Goal: Task Accomplishment & Management: Complete application form

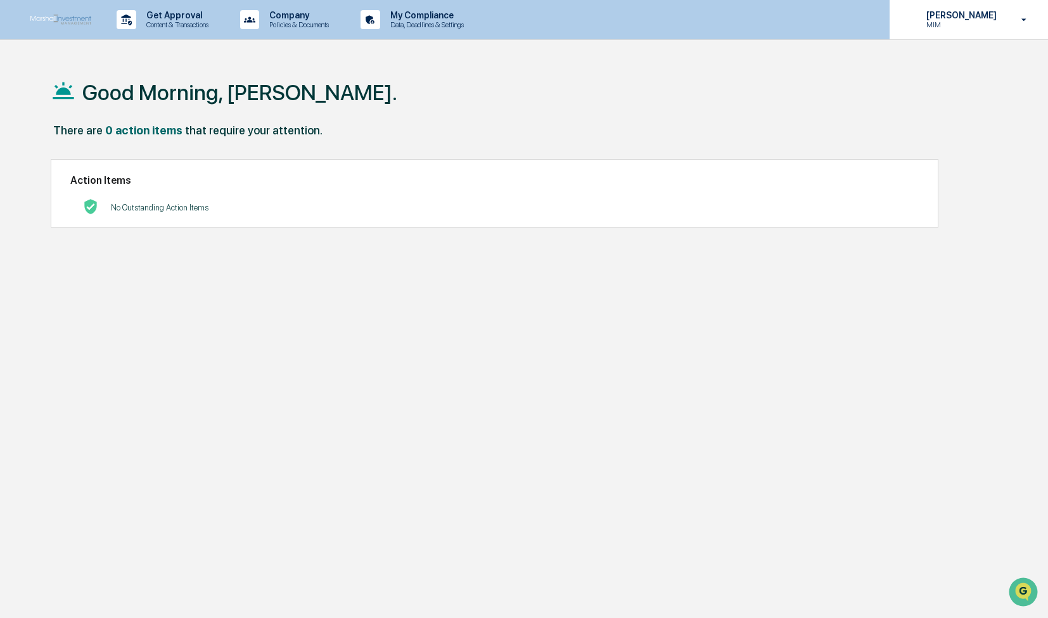
click at [992, 20] on p "[PERSON_NAME]" at bounding box center [959, 15] width 87 height 10
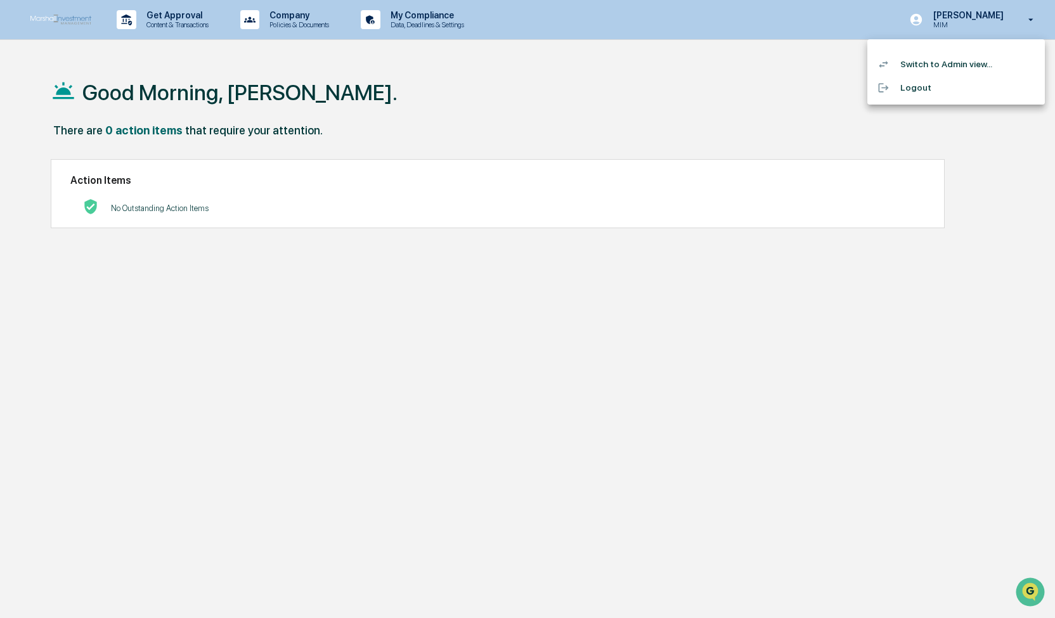
click at [953, 68] on li "Switch to Admin view..." at bounding box center [955, 64] width 177 height 23
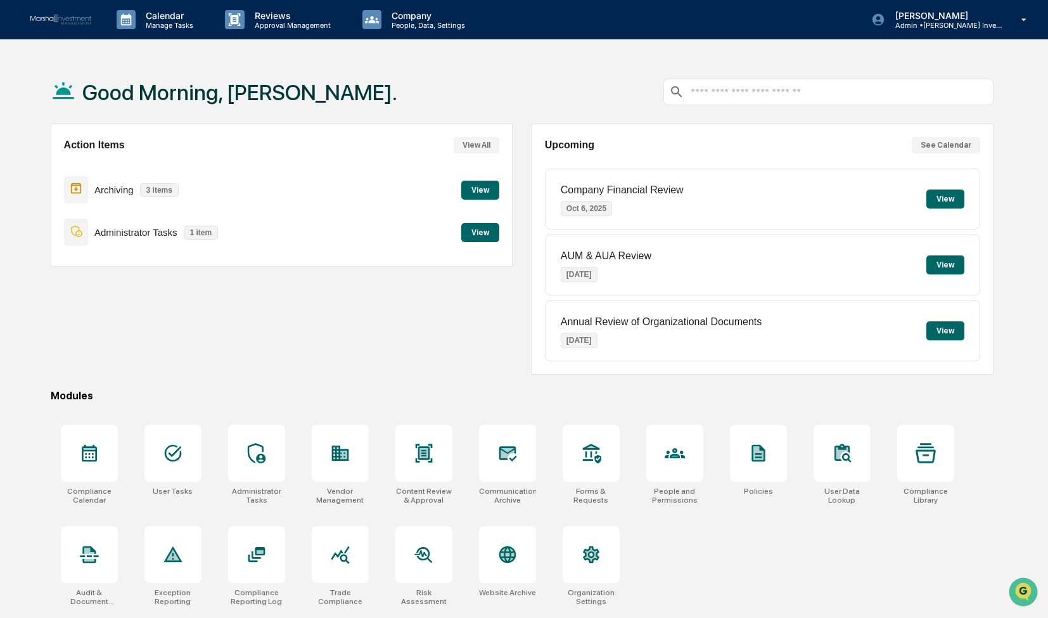
click at [942, 203] on button "View" at bounding box center [946, 198] width 38 height 19
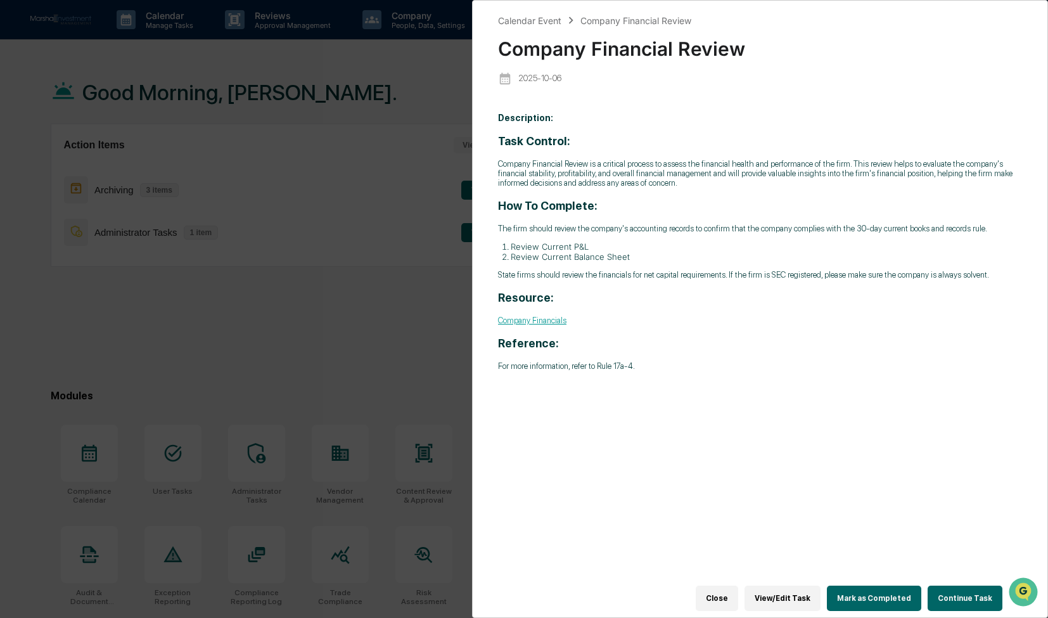
click at [546, 325] on link "Company Financials" at bounding box center [532, 321] width 68 height 10
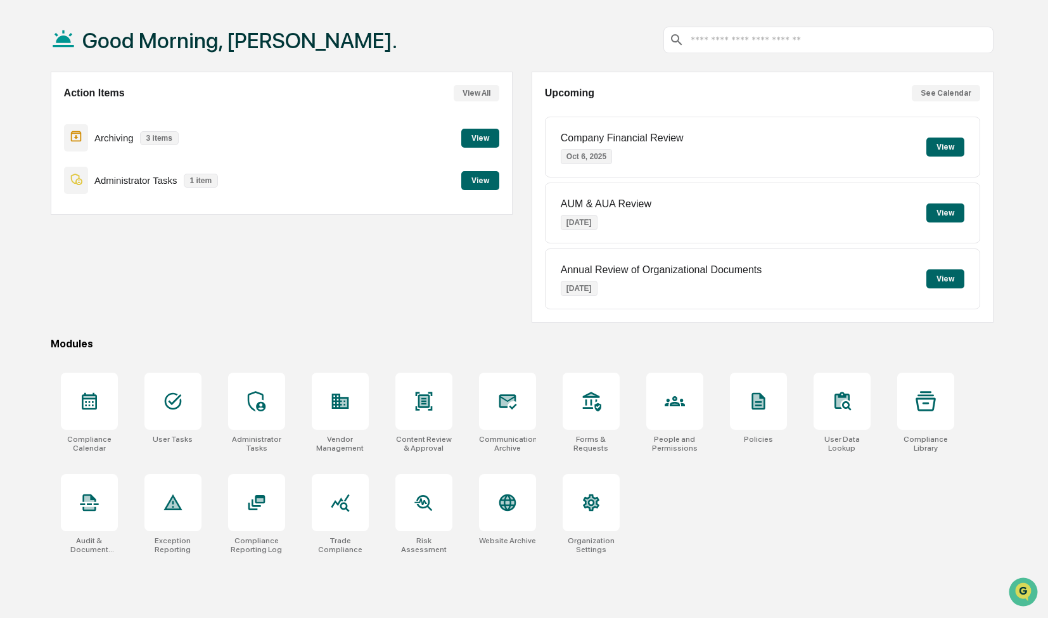
scroll to position [60, 0]
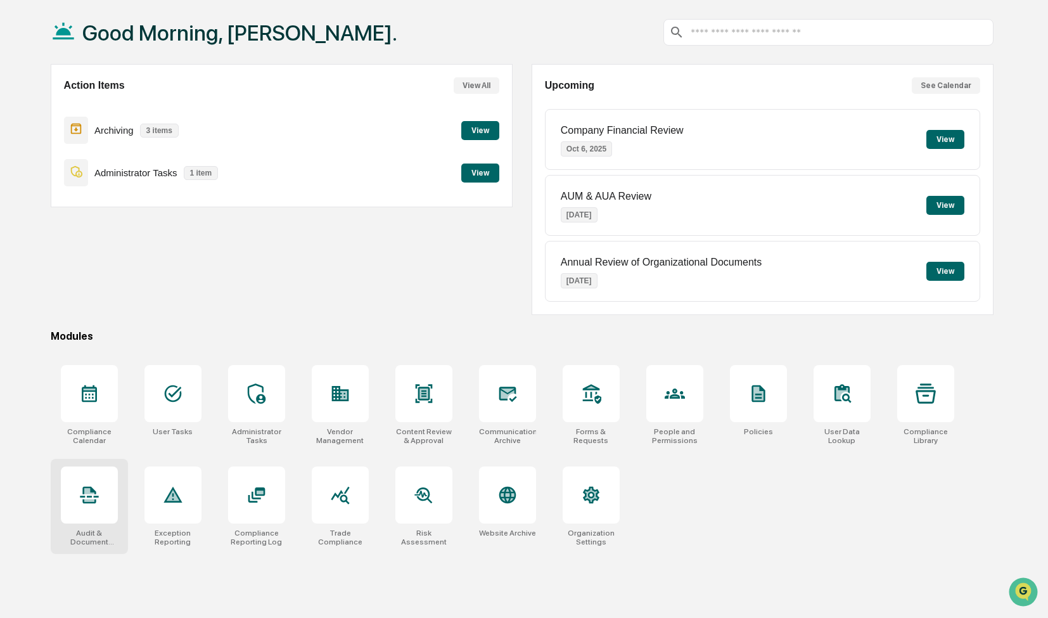
click at [96, 489] on icon at bounding box center [89, 495] width 20 height 20
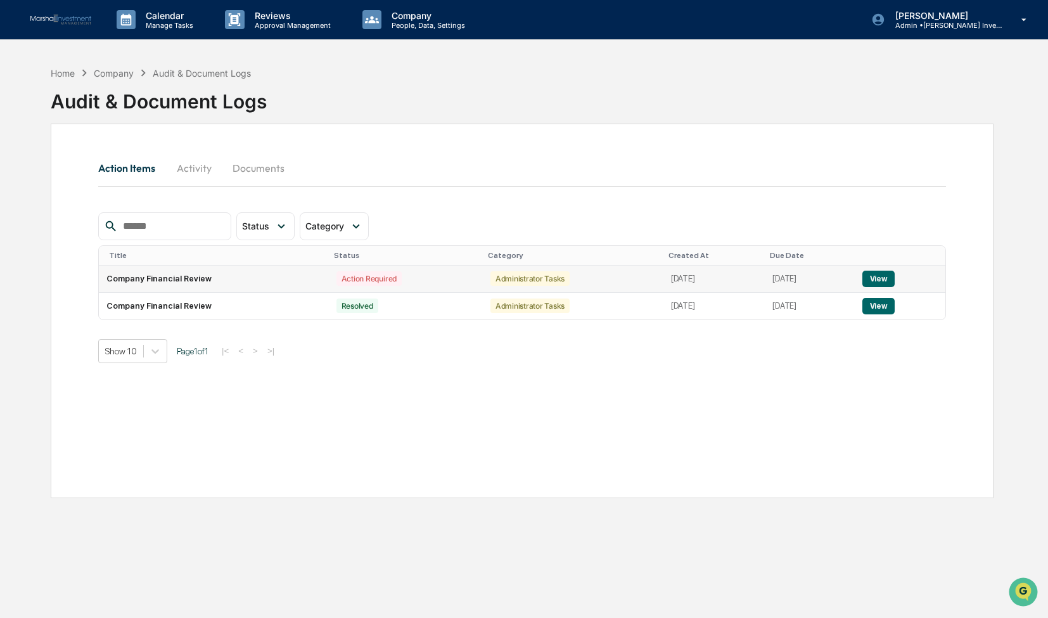
click at [895, 279] on button "View" at bounding box center [879, 279] width 32 height 16
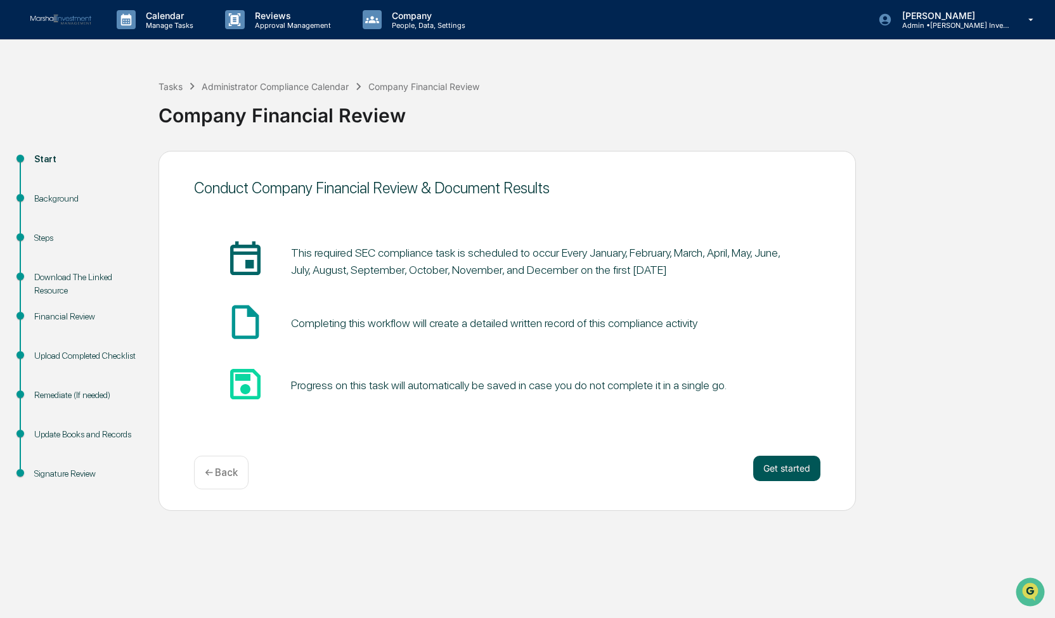
click at [786, 467] on button "Get started" at bounding box center [786, 468] width 67 height 25
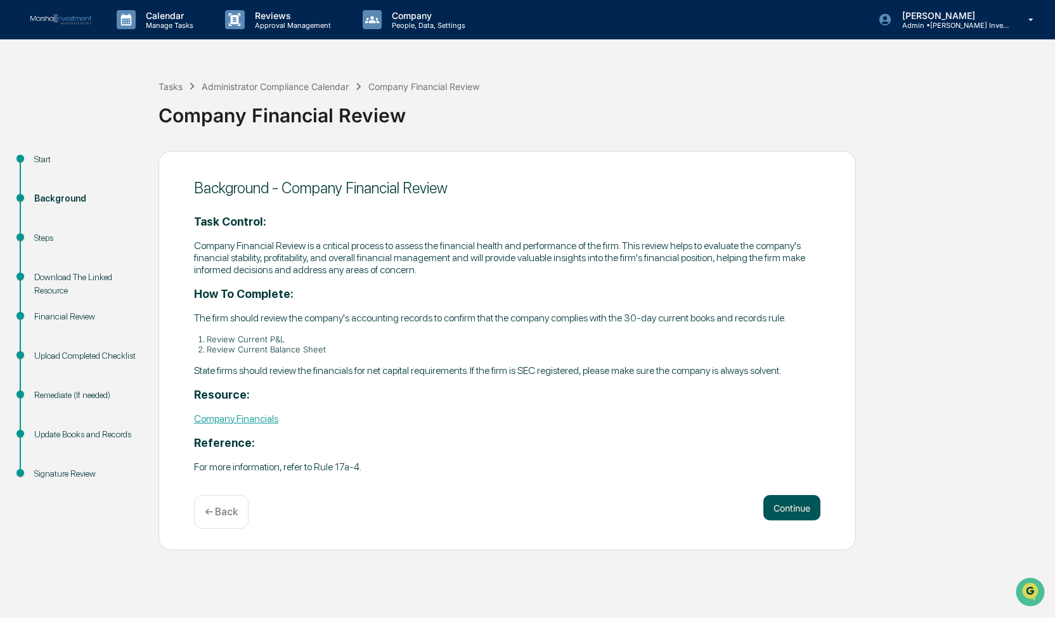
click at [795, 511] on button "Continue" at bounding box center [791, 507] width 57 height 25
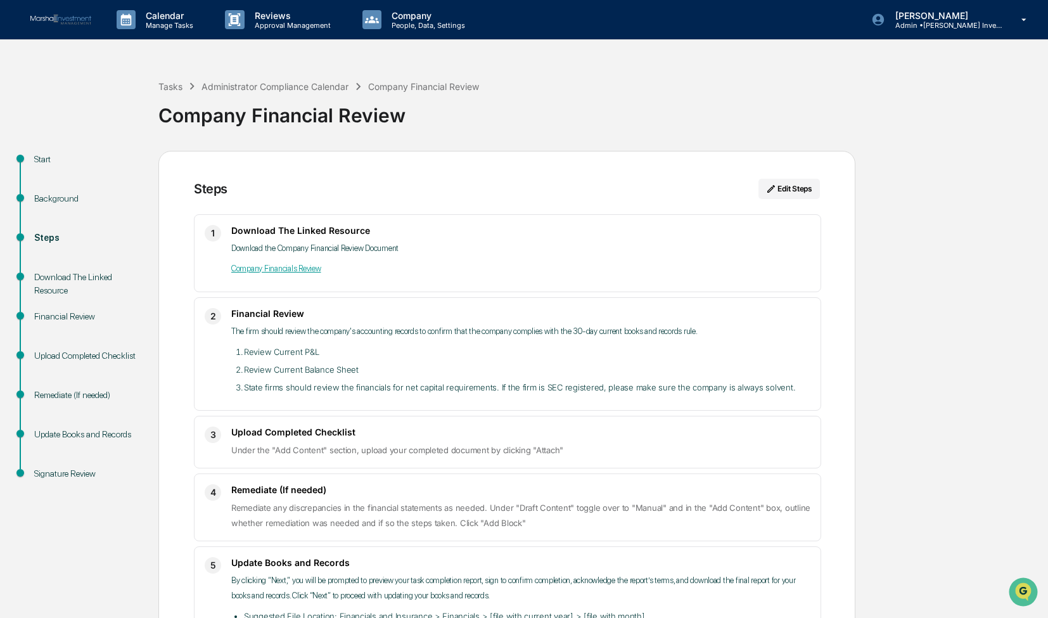
click at [584, 440] on div "Upload Completed Checklist Under the "Add Content" section, upload your complet…" at bounding box center [520, 442] width 579 height 31
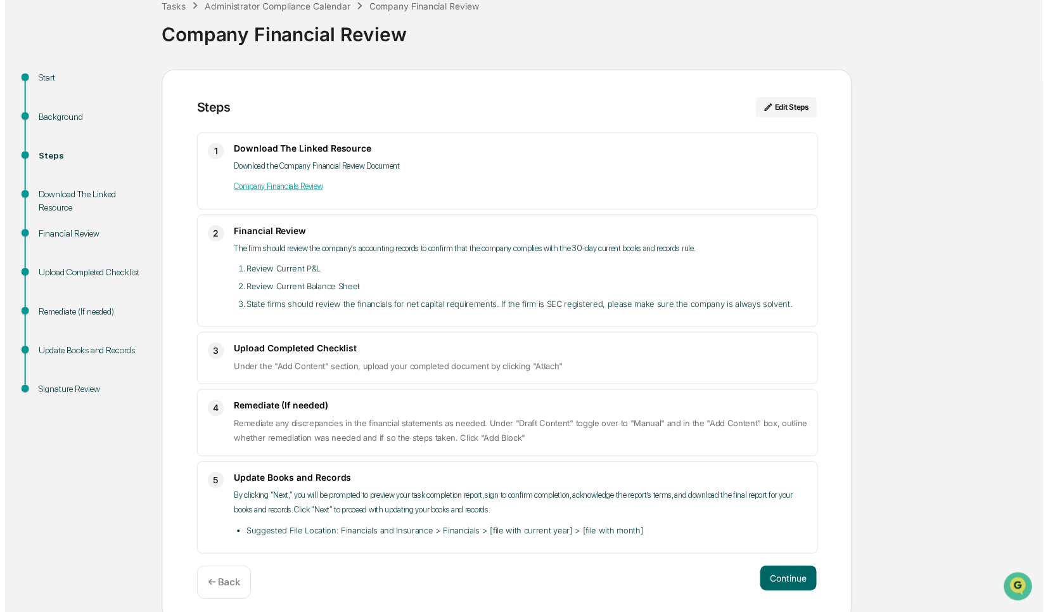
scroll to position [86, 0]
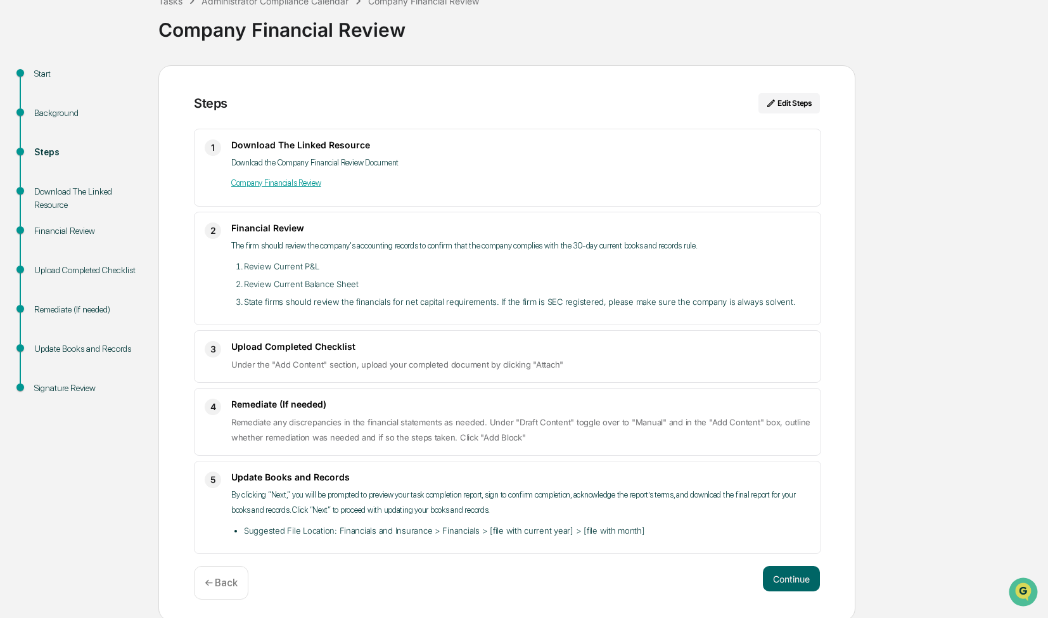
click at [93, 269] on div "Upload Completed Checklist" at bounding box center [86, 270] width 104 height 13
click at [788, 576] on button "Continue" at bounding box center [791, 578] width 57 height 25
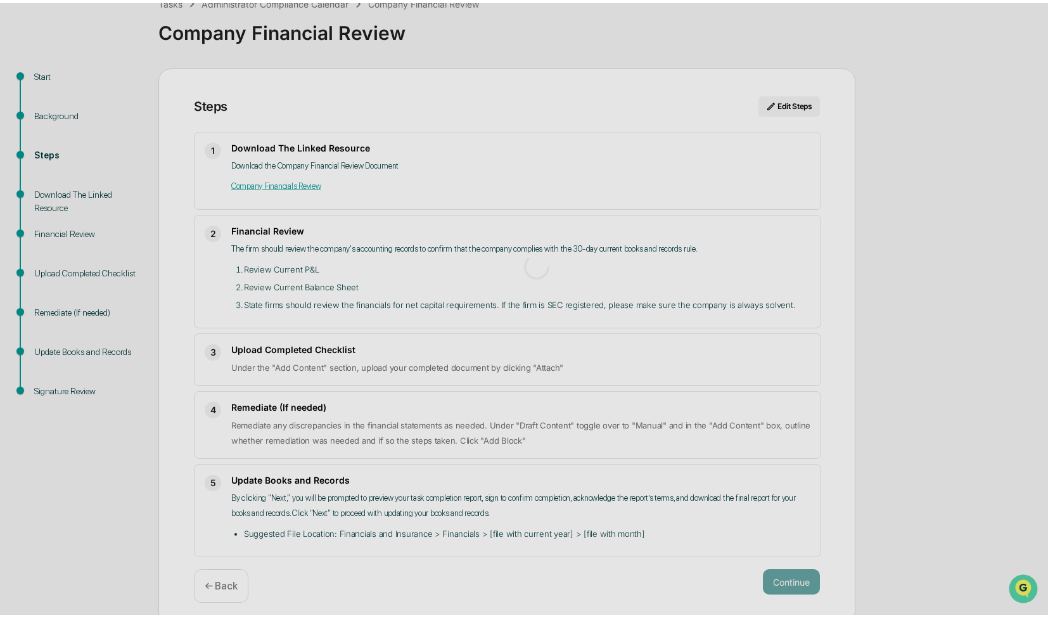
scroll to position [9, 0]
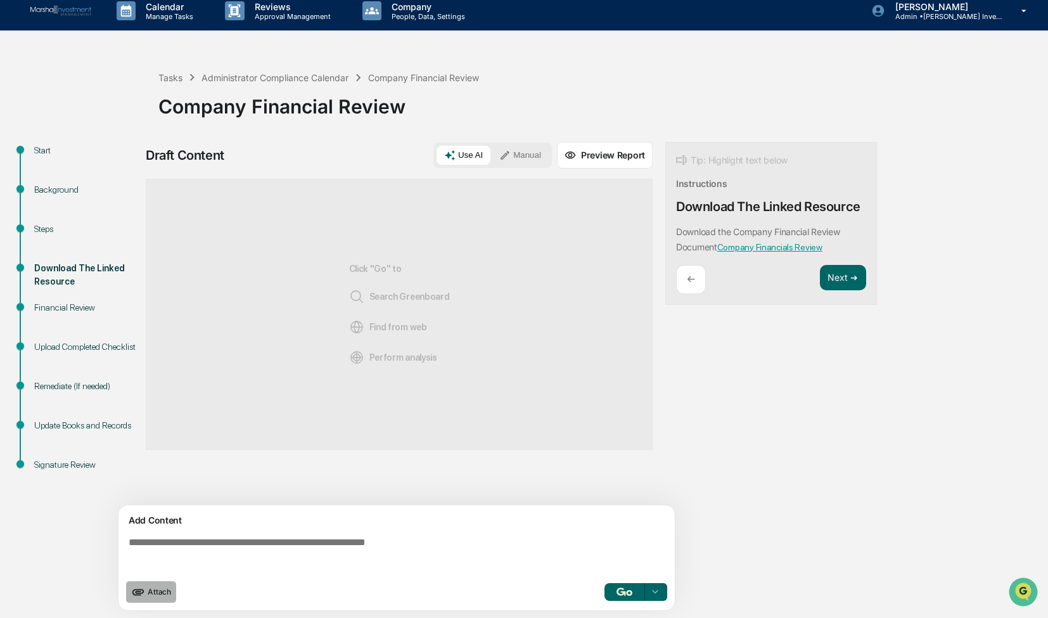
click at [154, 590] on span "Attach" at bounding box center [159, 592] width 23 height 10
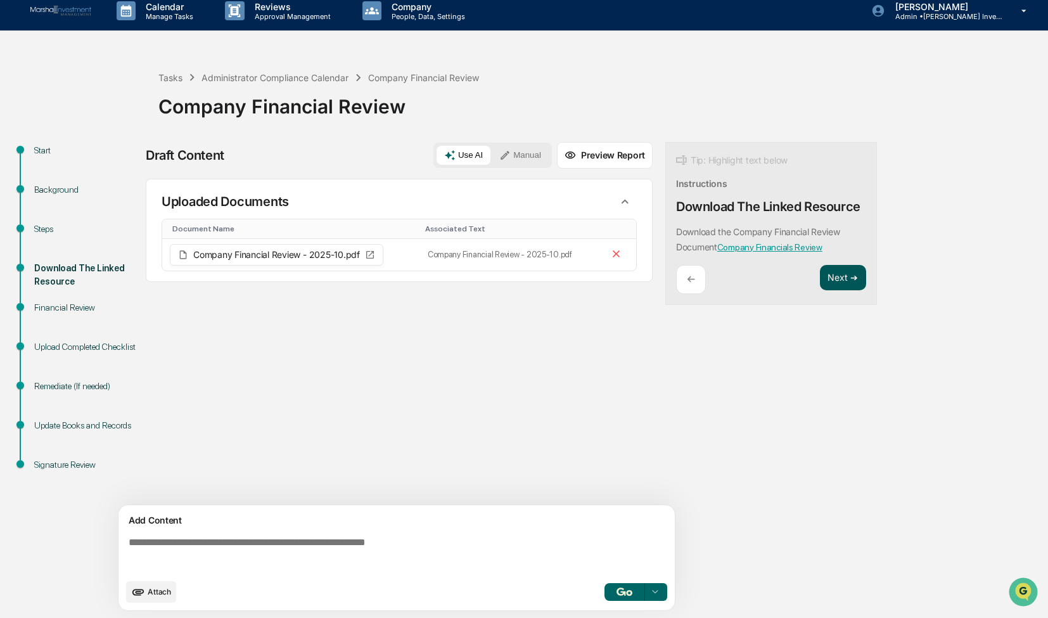
click at [847, 283] on button "Next ➔" at bounding box center [843, 278] width 46 height 26
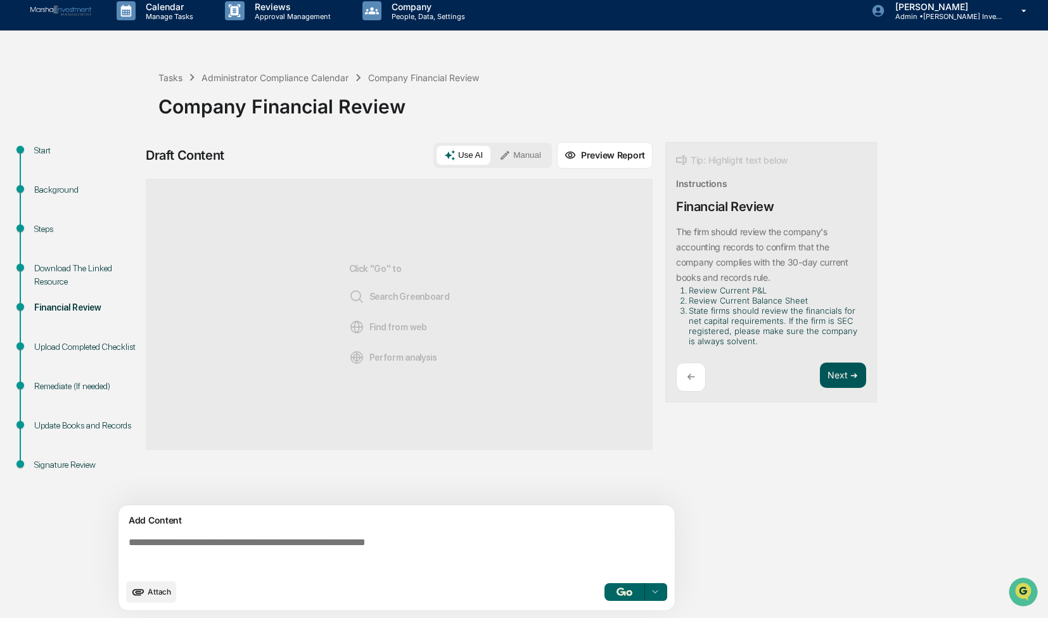
click at [838, 377] on button "Next ➔" at bounding box center [843, 376] width 46 height 26
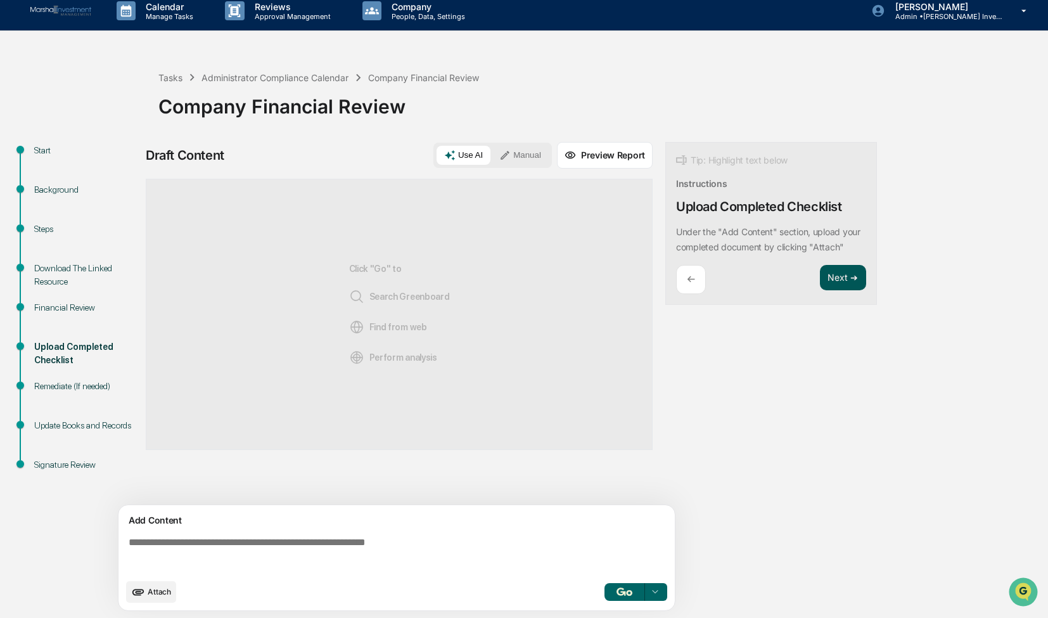
click at [843, 274] on button "Next ➔" at bounding box center [843, 278] width 46 height 26
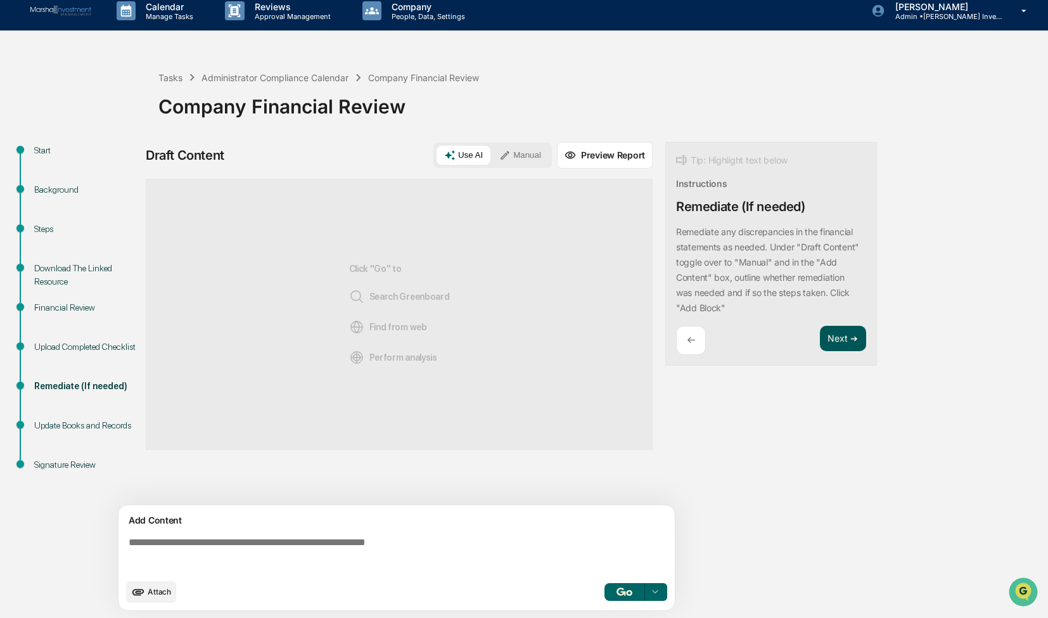
click at [842, 340] on button "Next ➔" at bounding box center [843, 339] width 46 height 26
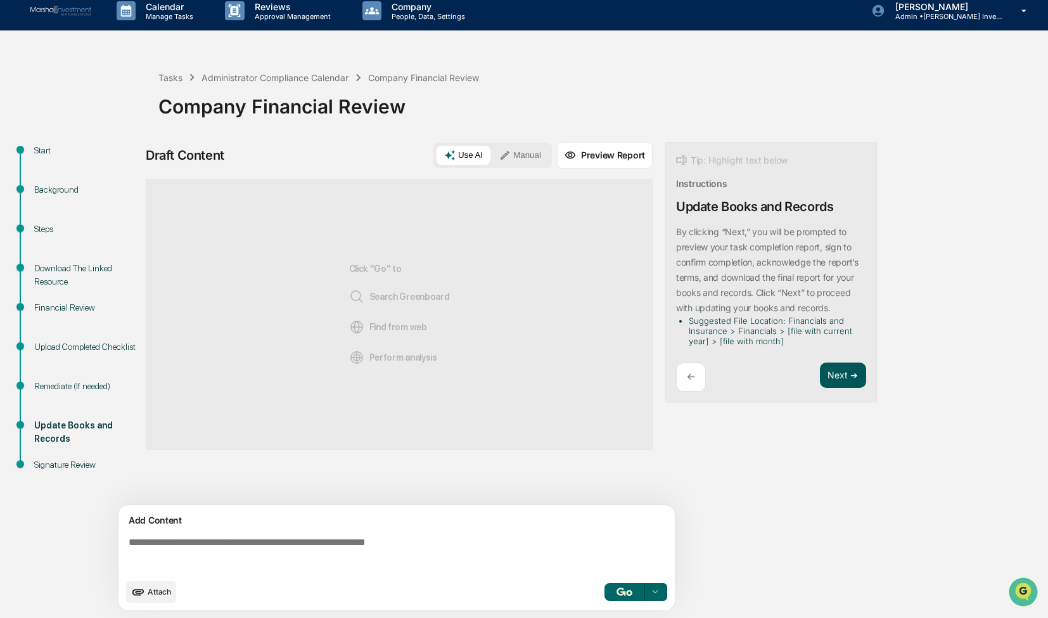
click at [840, 379] on button "Next ➔" at bounding box center [843, 376] width 46 height 26
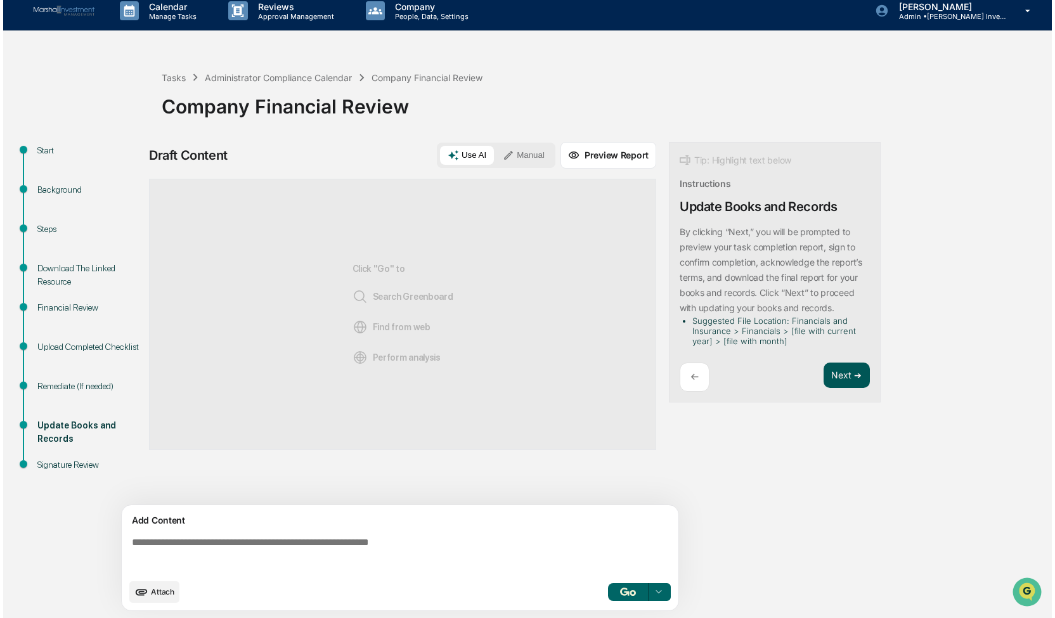
scroll to position [0, 0]
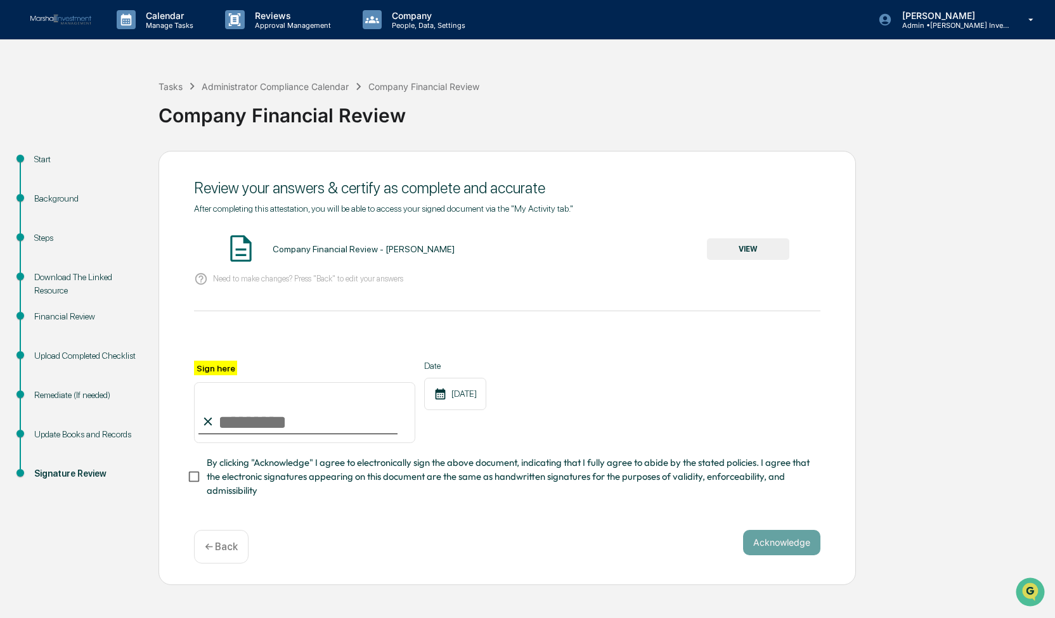
click at [229, 413] on input "Sign here" at bounding box center [304, 412] width 221 height 61
type input "**********"
click at [767, 549] on button "Acknowledge" at bounding box center [781, 542] width 77 height 25
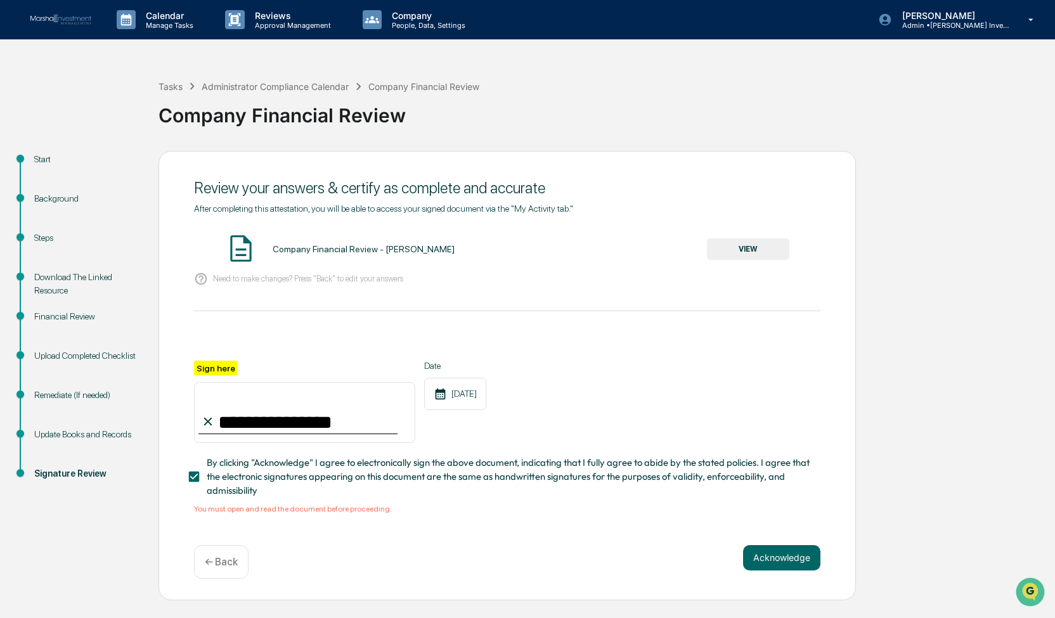
click at [747, 254] on button "VIEW" at bounding box center [748, 249] width 82 height 22
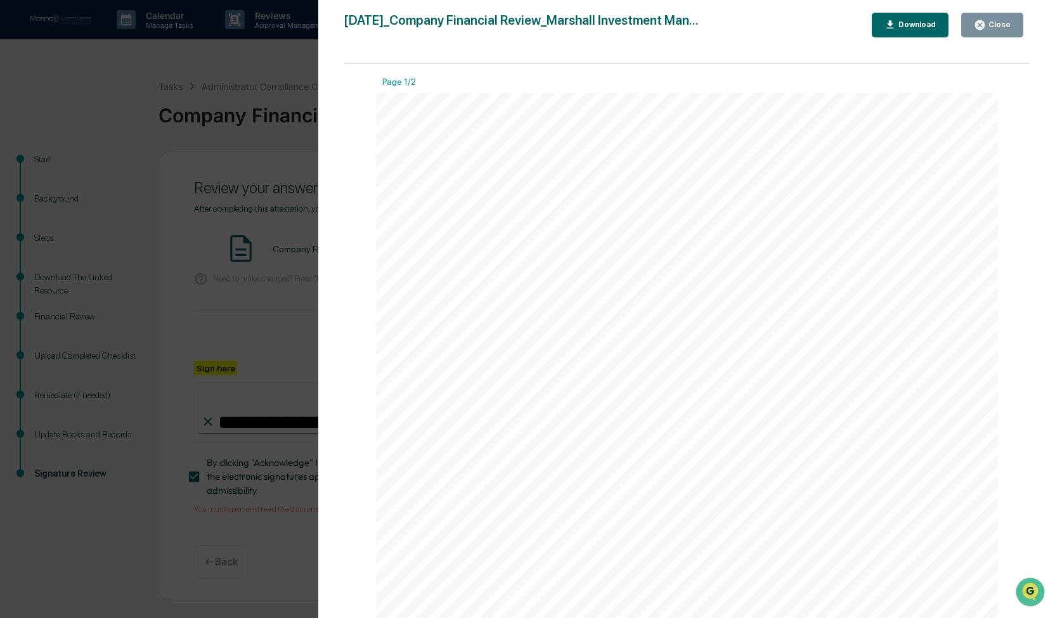
click at [991, 24] on div "Close" at bounding box center [997, 24] width 25 height 9
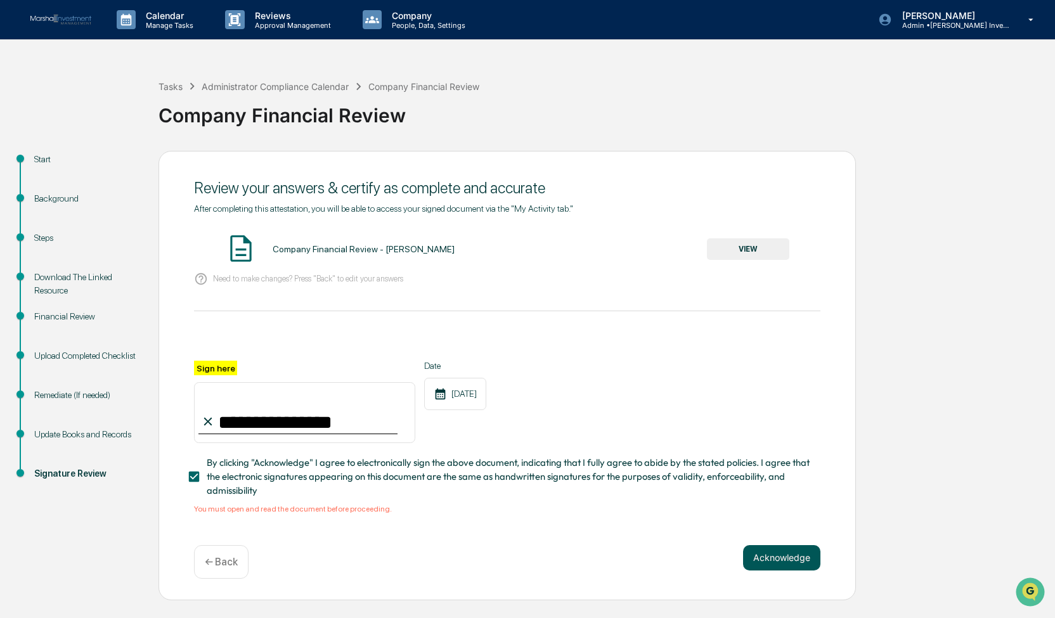
click at [777, 565] on button "Acknowledge" at bounding box center [781, 557] width 77 height 25
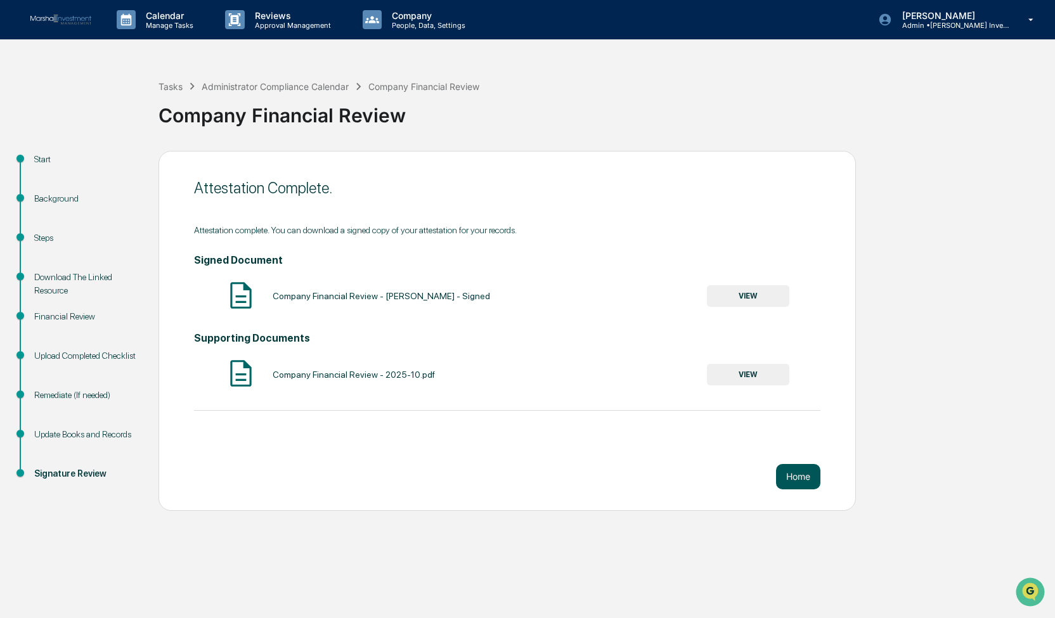
click at [797, 478] on button "Home" at bounding box center [798, 476] width 44 height 25
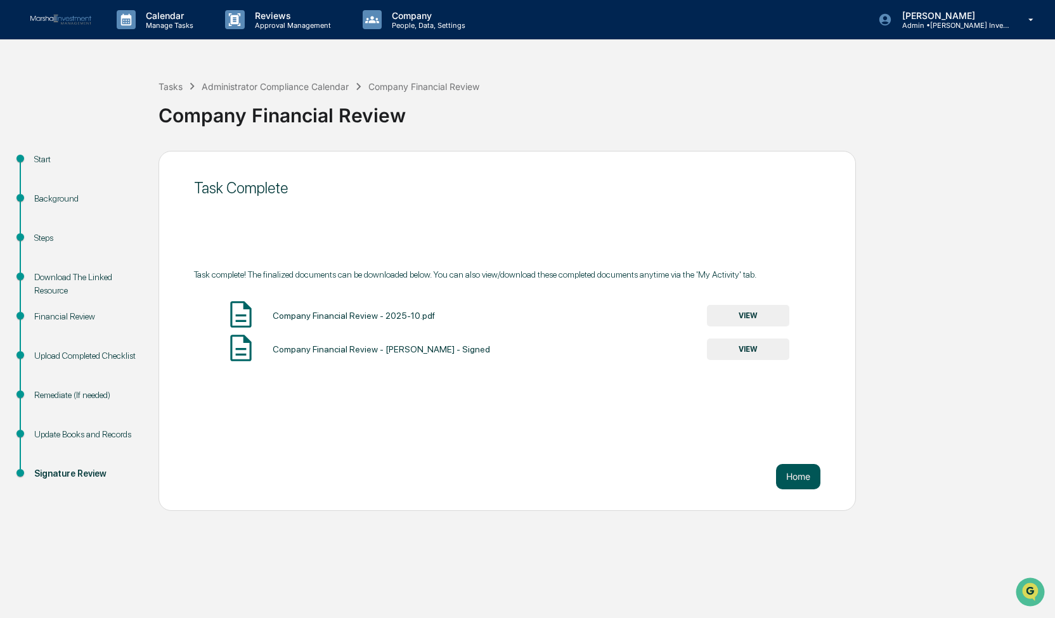
click at [799, 480] on button "Home" at bounding box center [798, 476] width 44 height 25
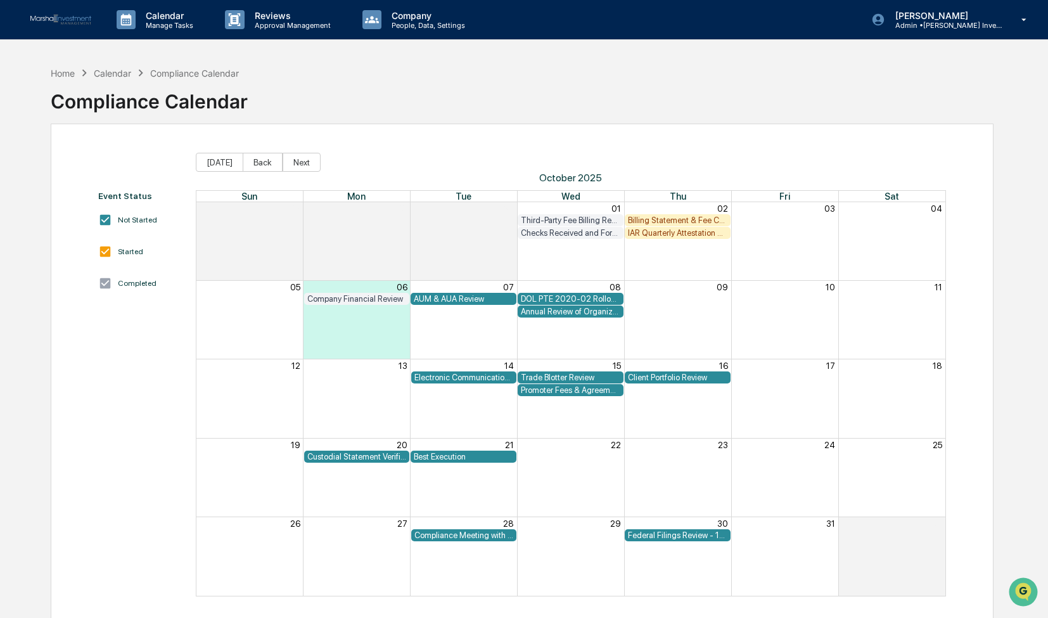
click at [469, 298] on div "AUM & AUA Review" at bounding box center [463, 299] width 99 height 10
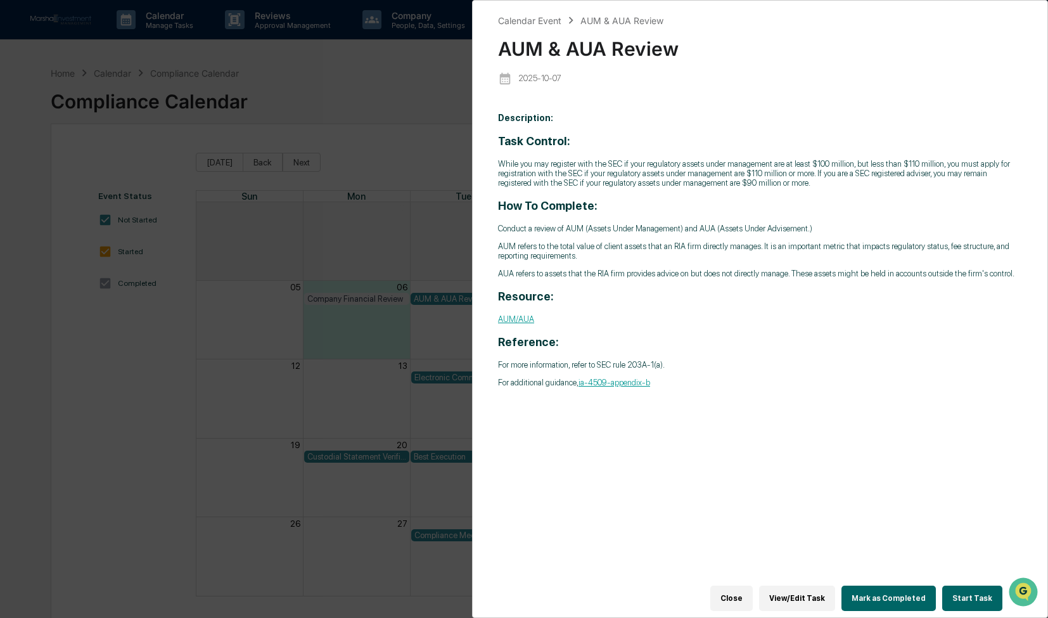
click at [741, 598] on button "Close" at bounding box center [731, 598] width 42 height 25
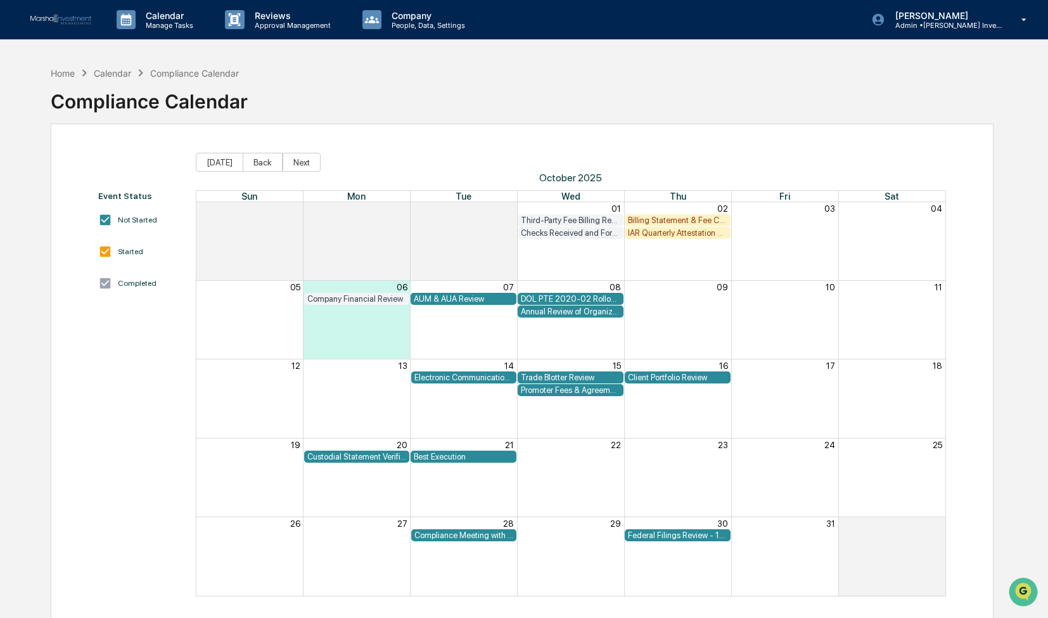
click at [388, 106] on div "Home Calendar Compliance Calendar Compliance Calendar" at bounding box center [523, 91] width 944 height 63
click at [65, 72] on div "Home" at bounding box center [63, 73] width 24 height 11
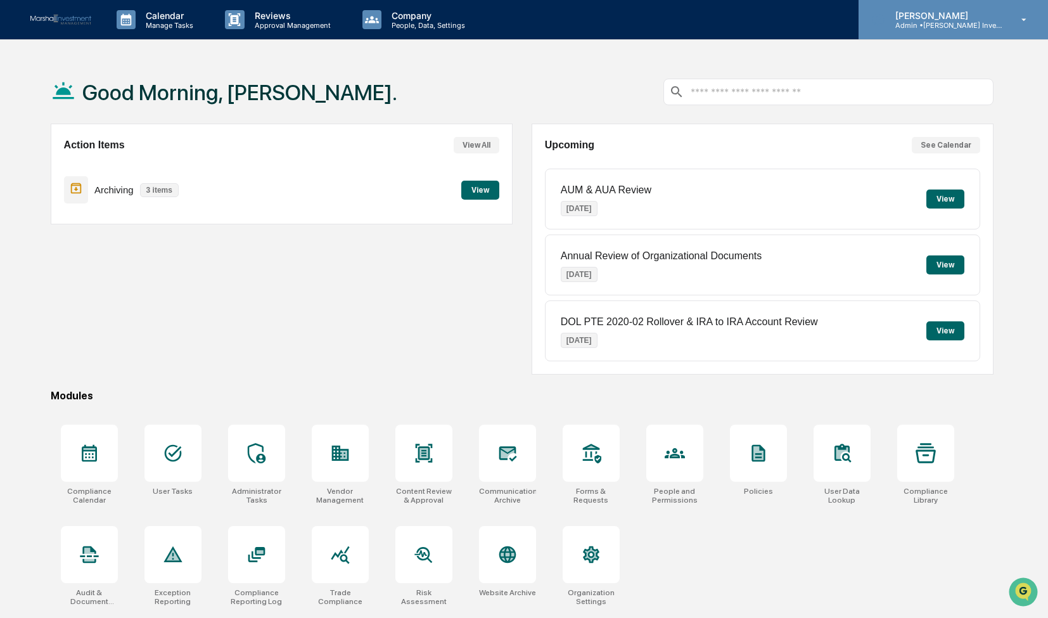
click at [943, 19] on p "[PERSON_NAME]" at bounding box center [944, 15] width 118 height 11
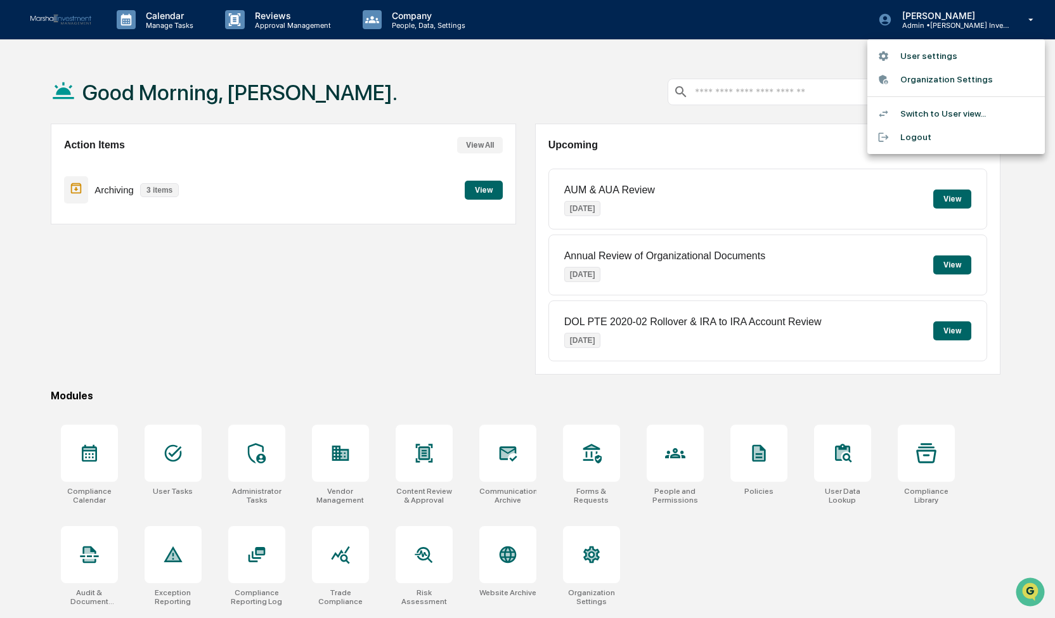
click at [930, 113] on li "Switch to User view..." at bounding box center [955, 113] width 177 height 23
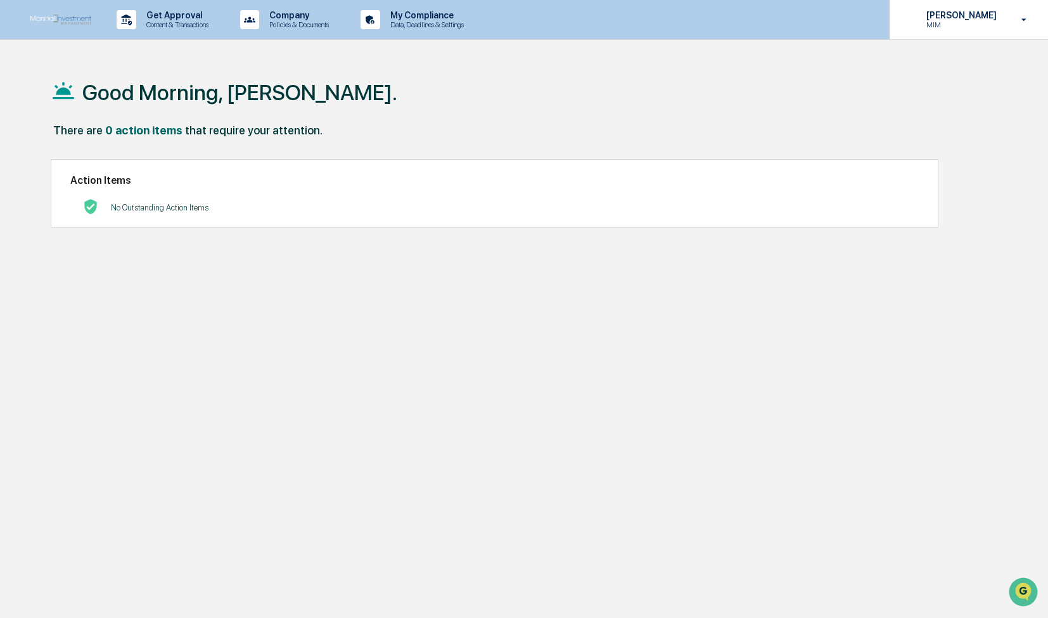
click at [973, 21] on p "MIM" at bounding box center [959, 24] width 87 height 9
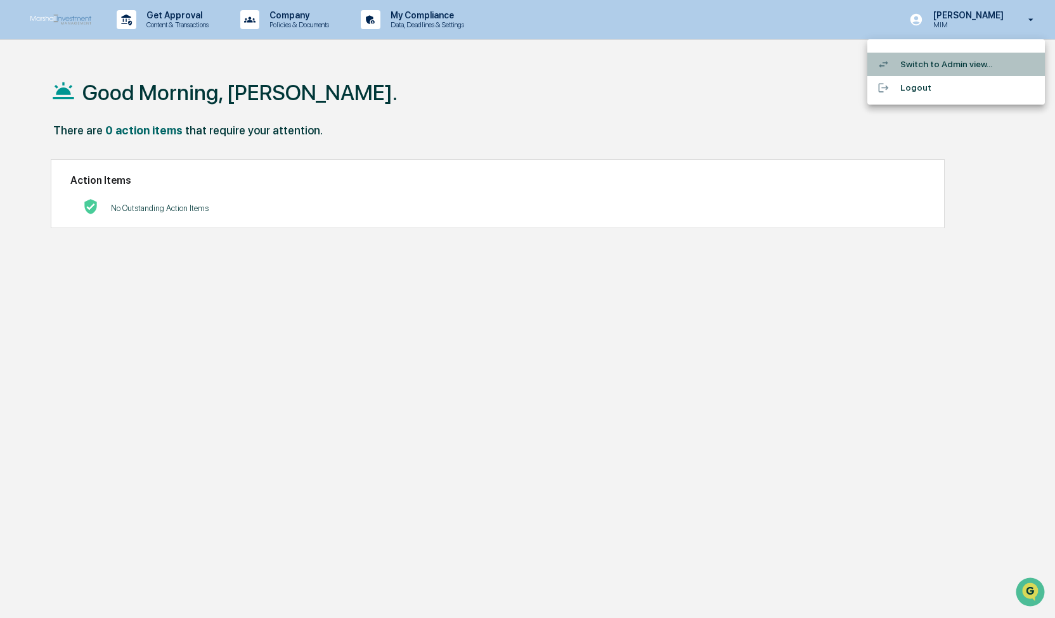
click at [962, 60] on li "Switch to Admin view..." at bounding box center [955, 64] width 177 height 23
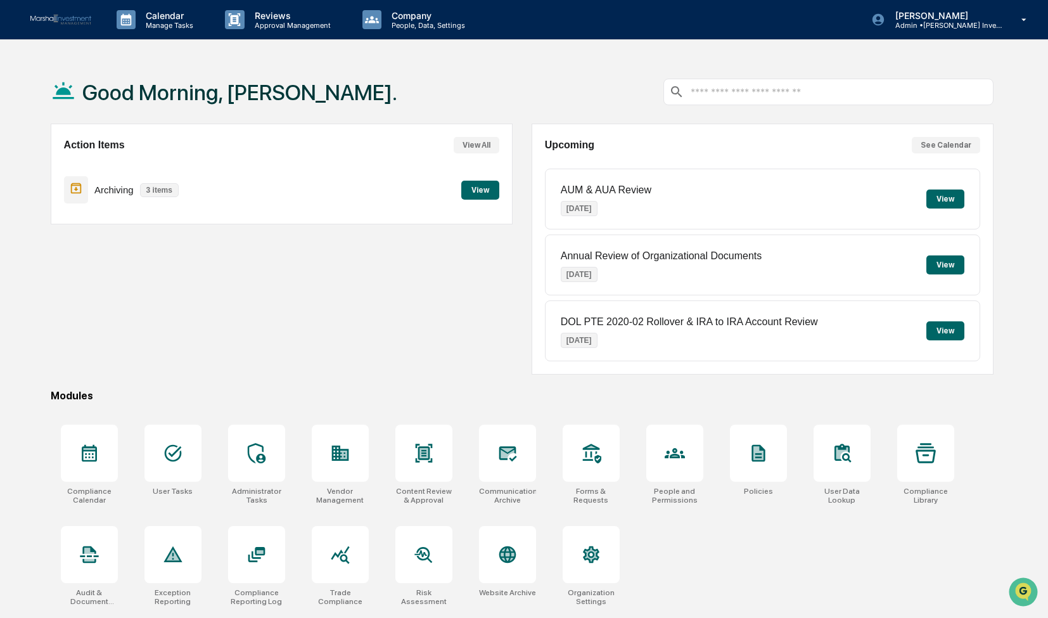
click at [473, 143] on button "View All" at bounding box center [477, 145] width 46 height 16
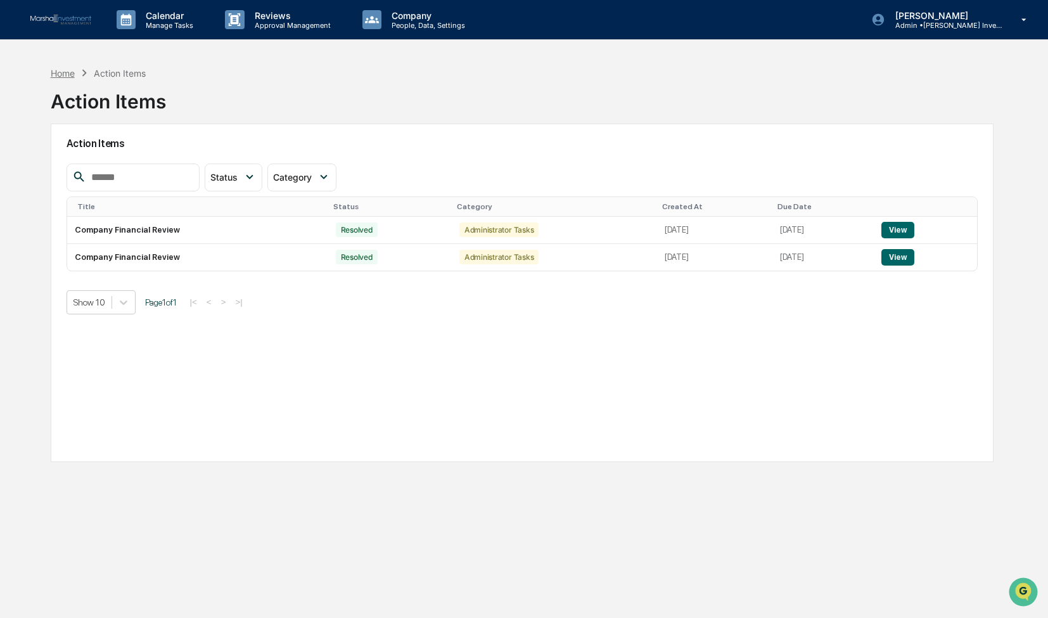
click at [69, 70] on div "Home" at bounding box center [63, 73] width 24 height 11
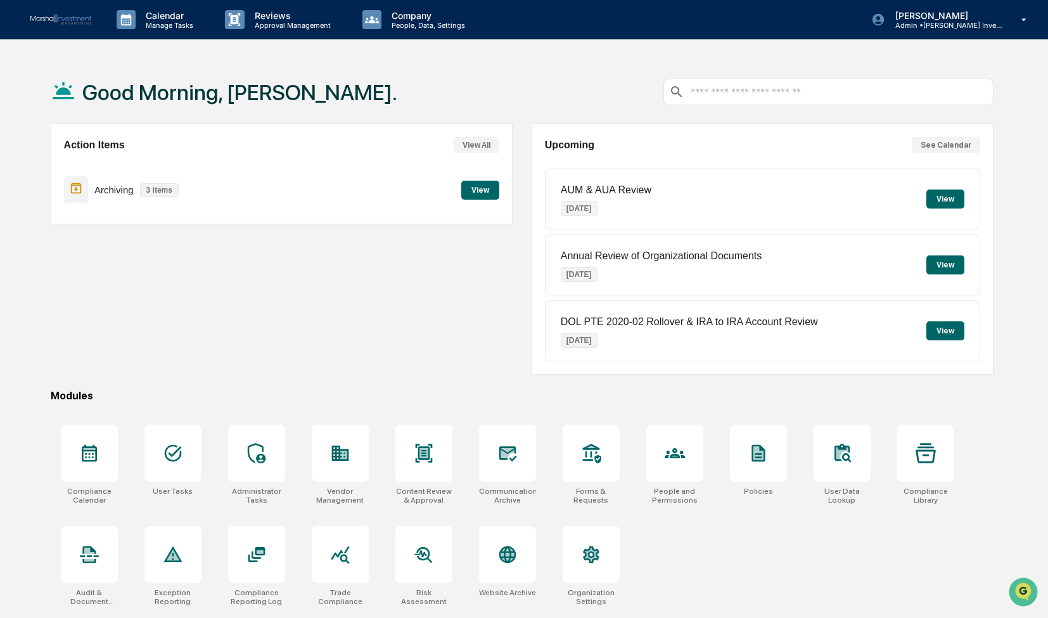
click at [937, 144] on button "See Calendar" at bounding box center [946, 145] width 68 height 16
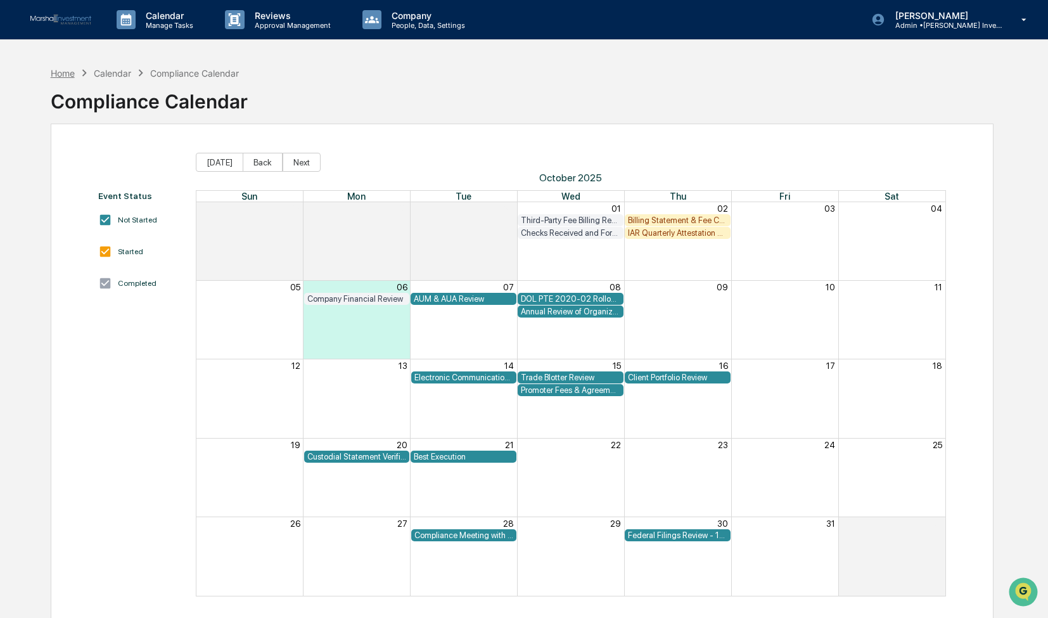
click at [61, 72] on div "Home" at bounding box center [63, 73] width 24 height 11
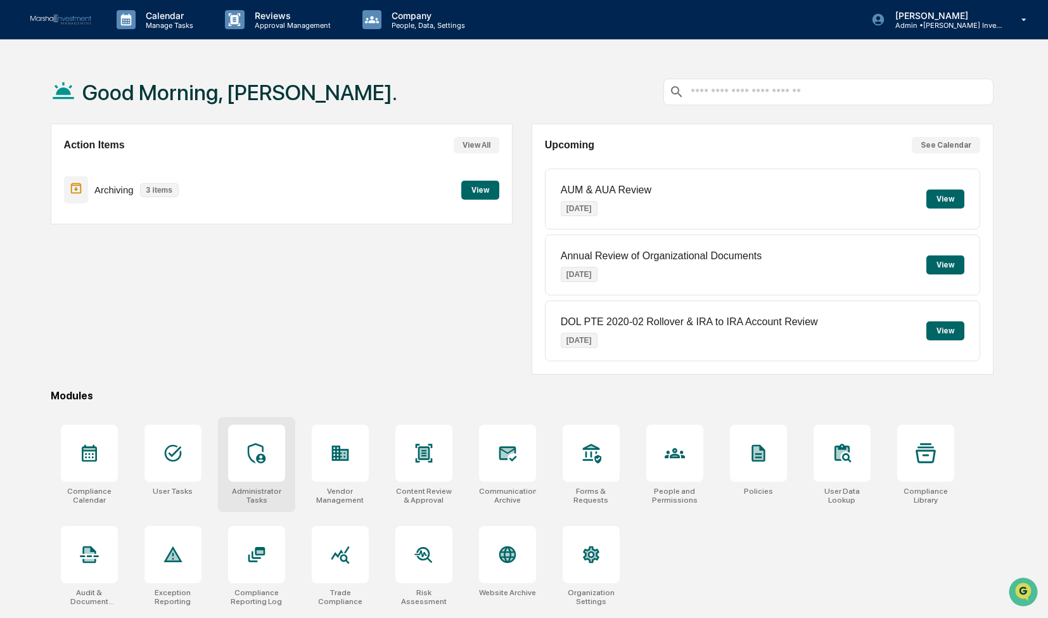
click at [257, 459] on icon at bounding box center [256, 453] width 18 height 20
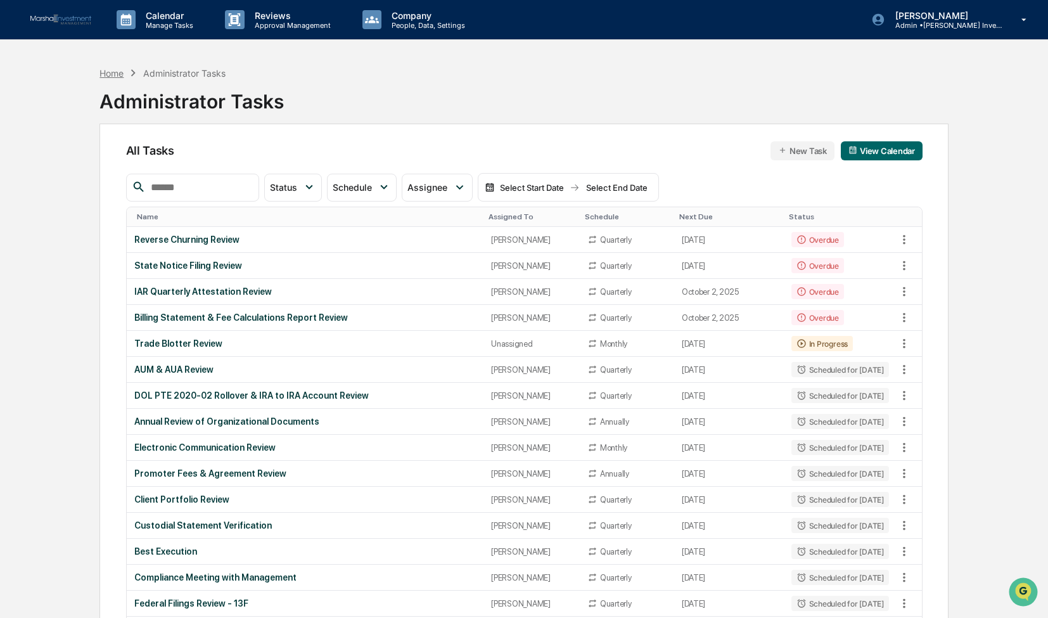
click at [104, 72] on div "Home" at bounding box center [111, 73] width 24 height 11
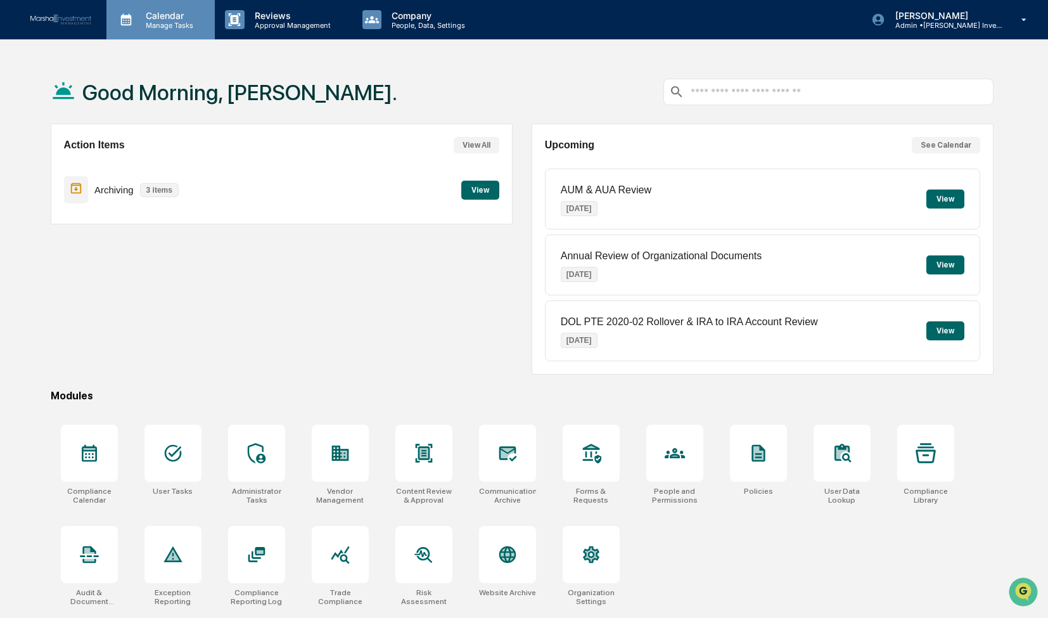
click at [174, 13] on p "Calendar" at bounding box center [168, 15] width 64 height 11
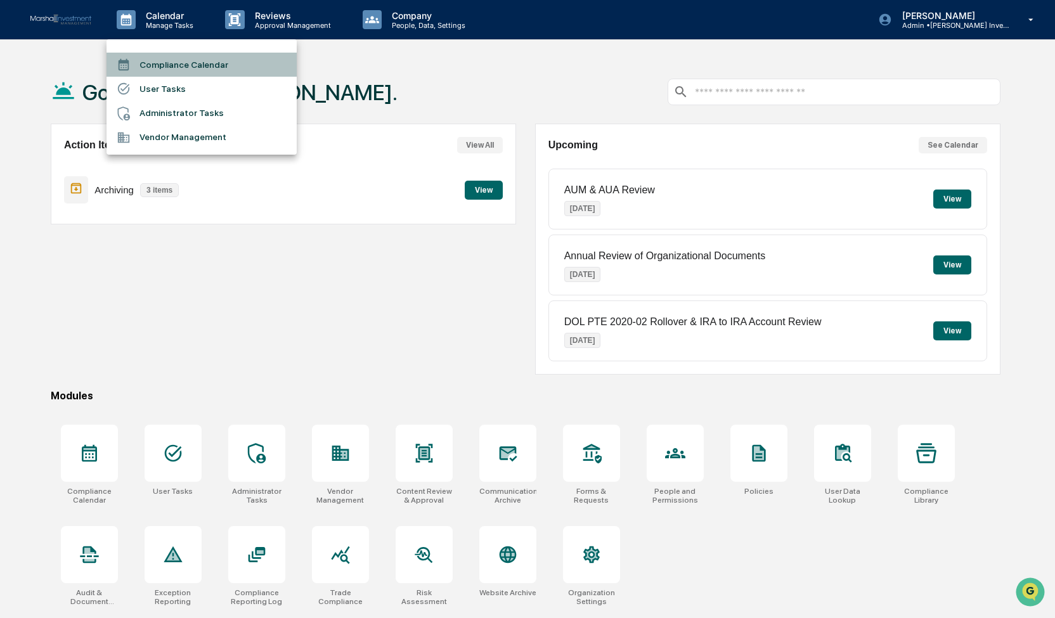
click at [172, 63] on li "Compliance Calendar" at bounding box center [201, 65] width 190 height 24
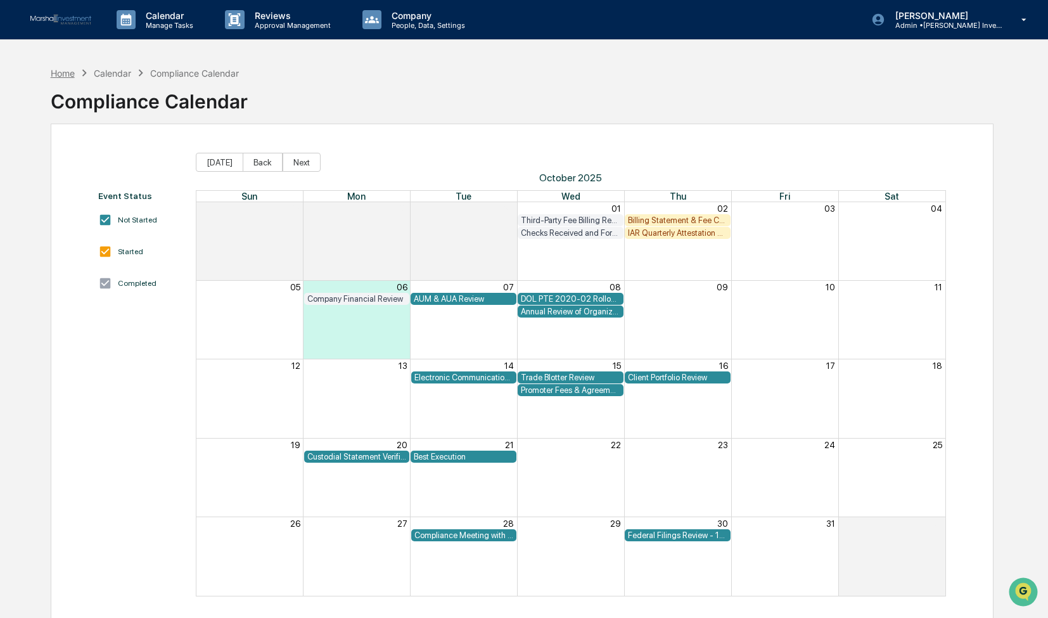
click at [62, 71] on div "Home" at bounding box center [63, 73] width 24 height 11
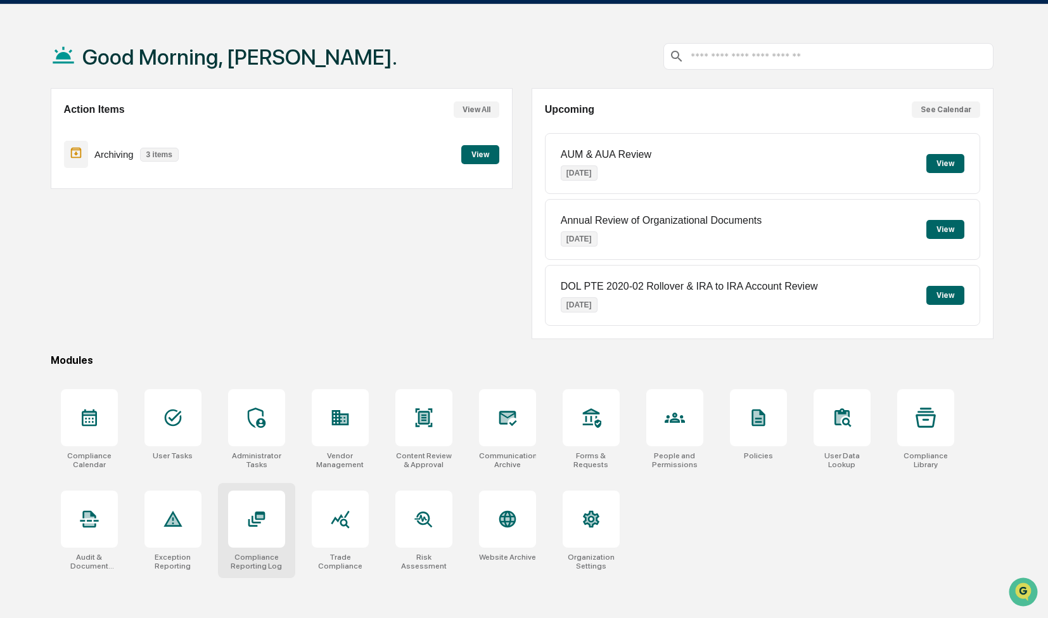
scroll to position [60, 0]
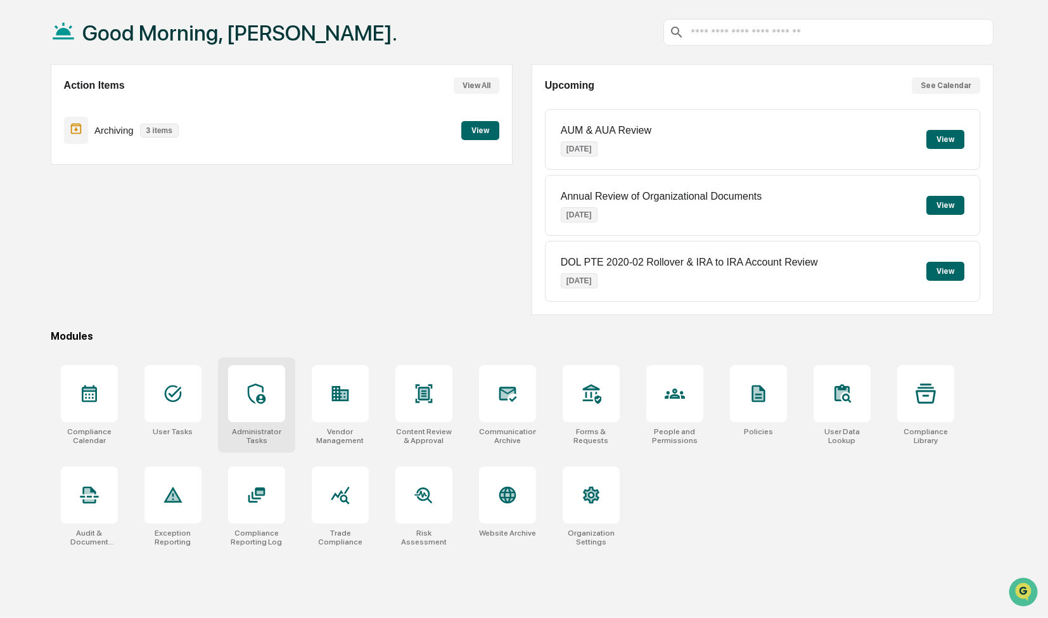
click at [256, 404] on div at bounding box center [256, 393] width 57 height 57
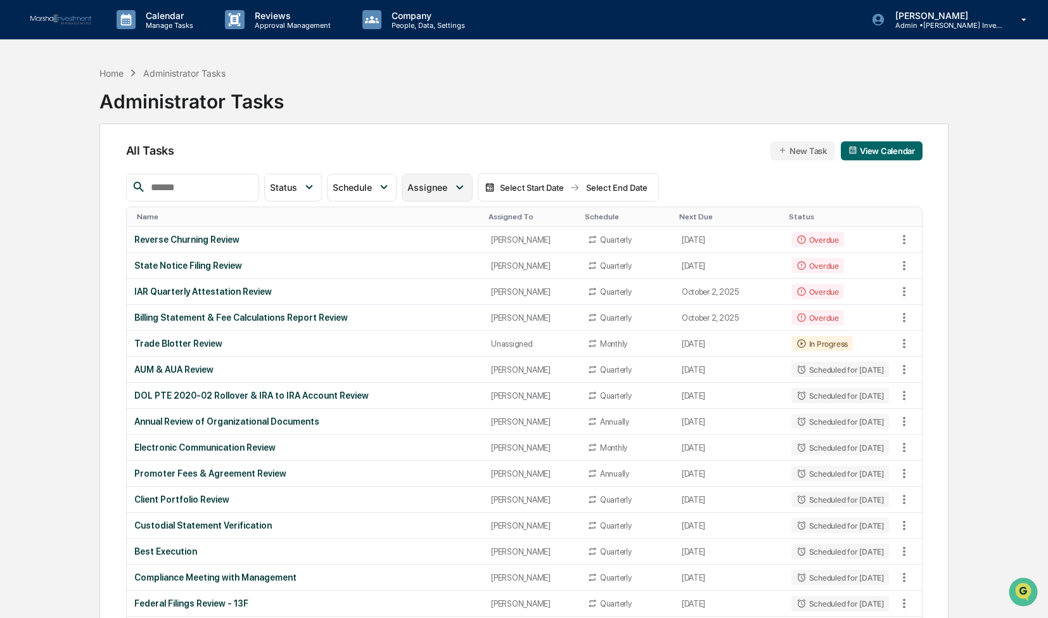
click at [463, 186] on icon at bounding box center [459, 187] width 7 height 4
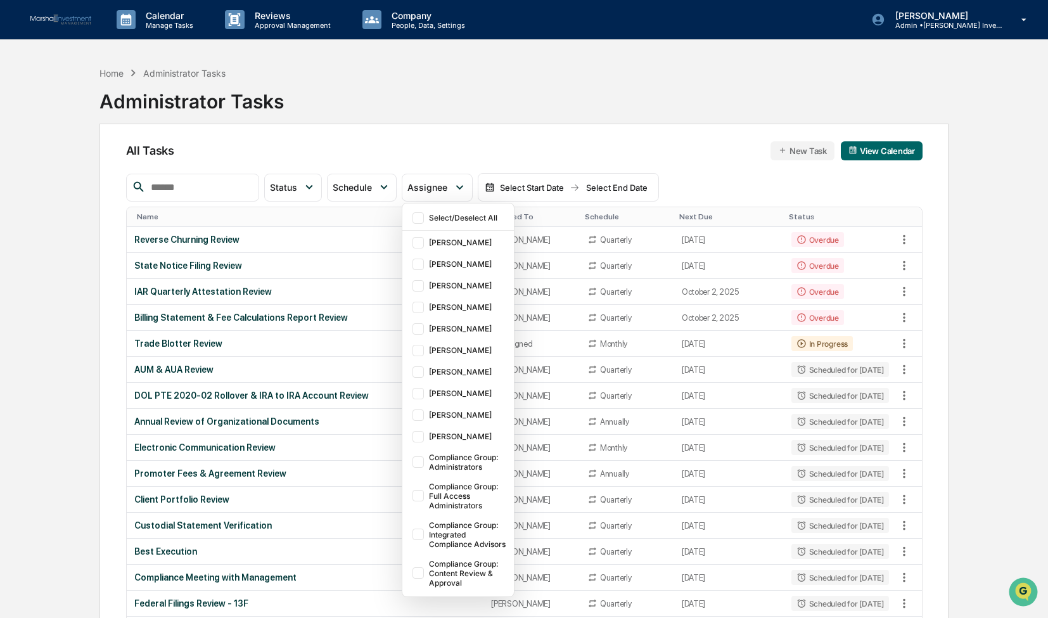
click at [479, 75] on div "Home Administrator Tasks Administrator Tasks" at bounding box center [523, 91] width 849 height 63
